Goal: Find specific page/section: Find specific page/section

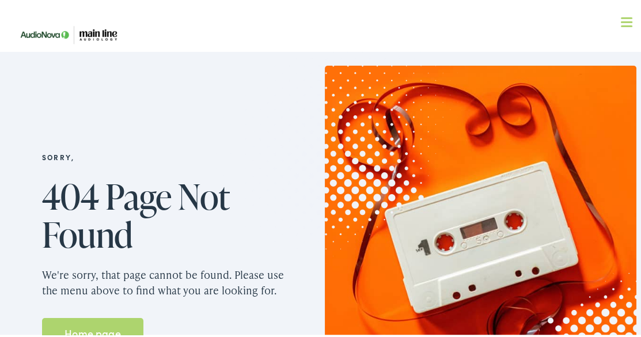
click at [102, 31] on img at bounding box center [70, 32] width 115 height 41
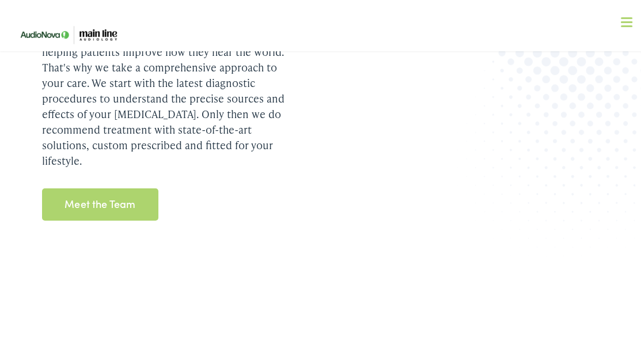
scroll to position [1527, 0]
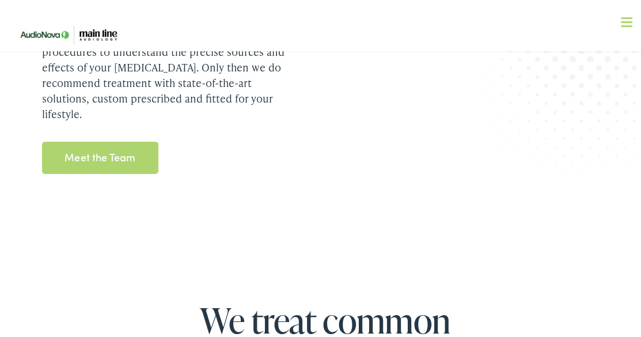
click at [116, 139] on link "Meet the Team" at bounding box center [100, 155] width 117 height 32
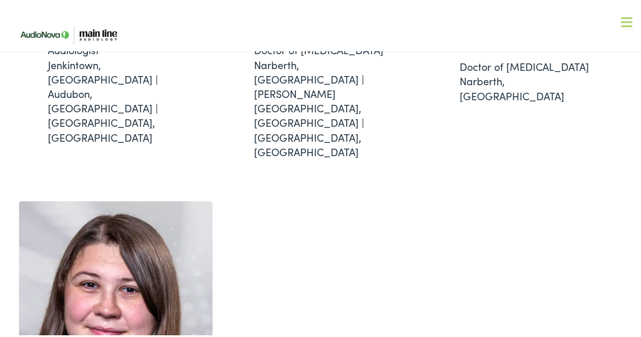
scroll to position [572, 0]
